Goal: Information Seeking & Learning: Learn about a topic

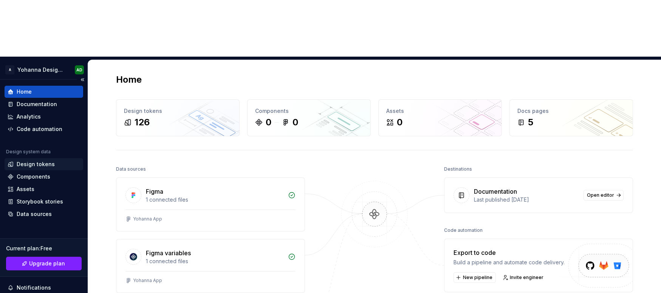
click at [17, 158] on div "Design tokens" at bounding box center [44, 164] width 79 height 12
click at [31, 161] on div "Design tokens" at bounding box center [36, 165] width 38 height 8
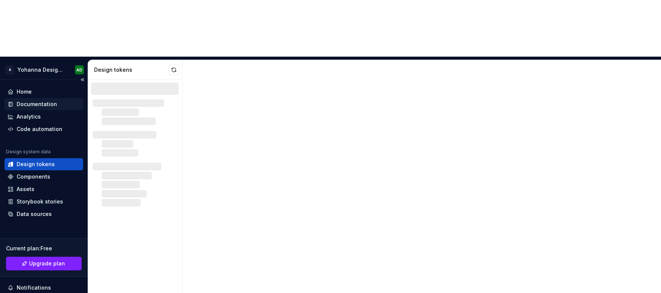
click at [34, 100] on div "Documentation" at bounding box center [37, 104] width 40 height 8
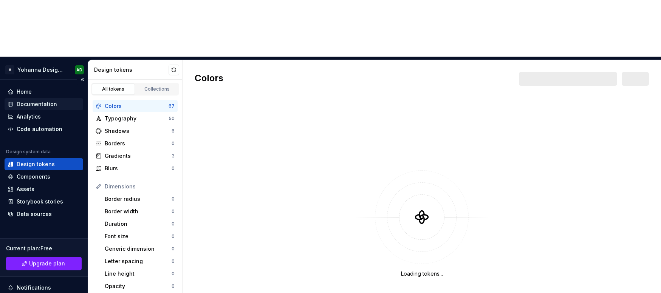
click at [43, 100] on div "Documentation" at bounding box center [37, 104] width 40 height 8
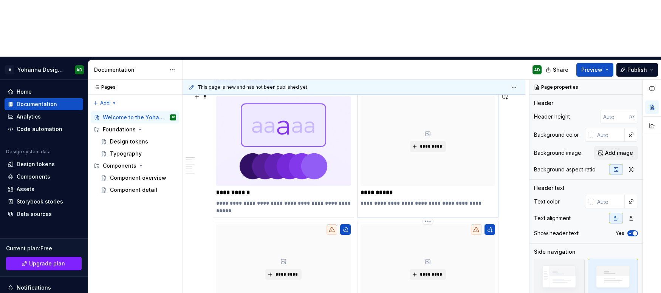
scroll to position [184, 0]
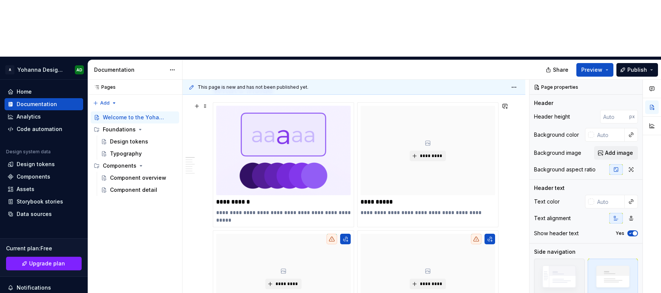
type textarea "*"
